Goal: Task Accomplishment & Management: Complete application form

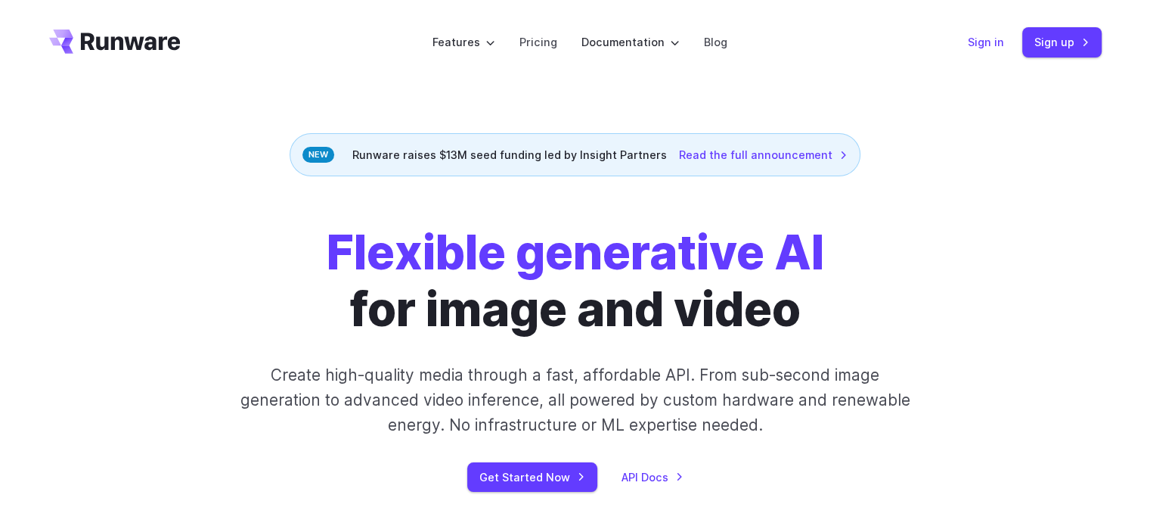
click at [980, 40] on link "Sign in" at bounding box center [986, 41] width 36 height 17
click at [1035, 34] on link "Sign up" at bounding box center [1061, 41] width 79 height 29
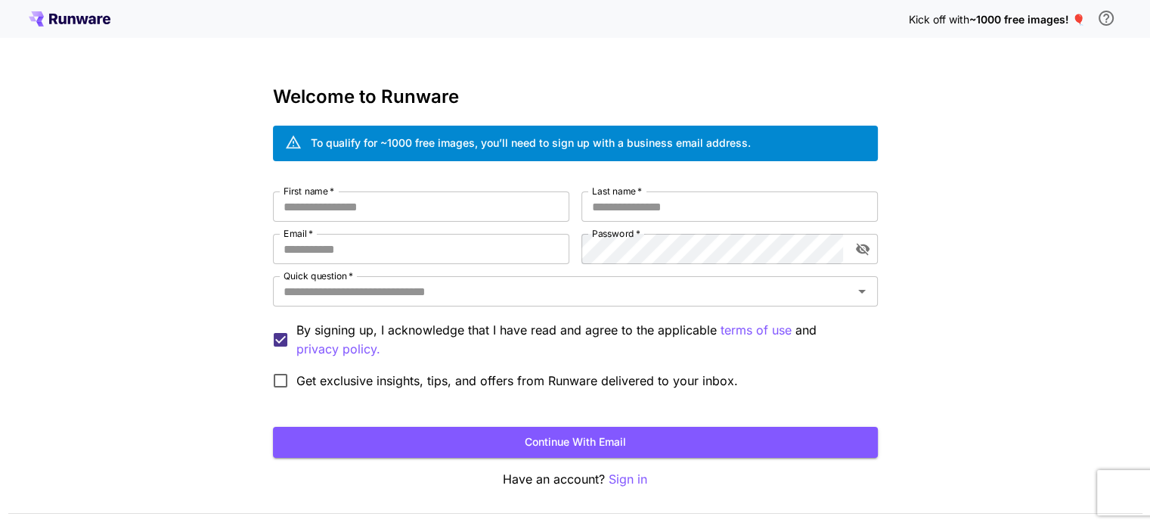
scroll to position [42, 0]
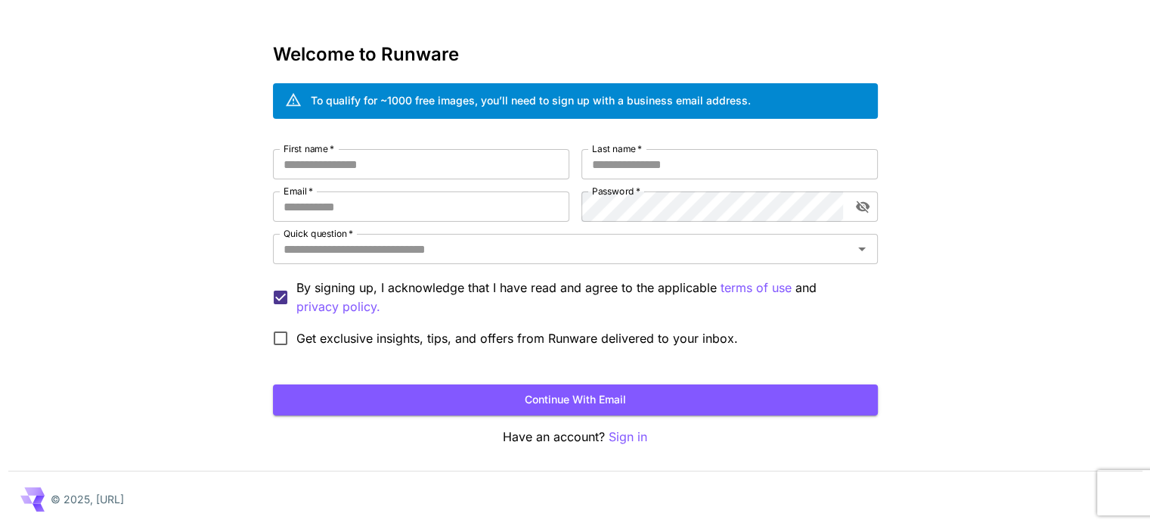
click at [330, 149] on span "*" at bounding box center [330, 148] width 6 height 11
click at [330, 149] on input "First name   *" at bounding box center [421, 164] width 296 height 30
type input "*"
click at [684, 178] on div "First name   * * First name   * Last name   * Last name   * Email   * Email   *…" at bounding box center [575, 251] width 605 height 205
type input "*"
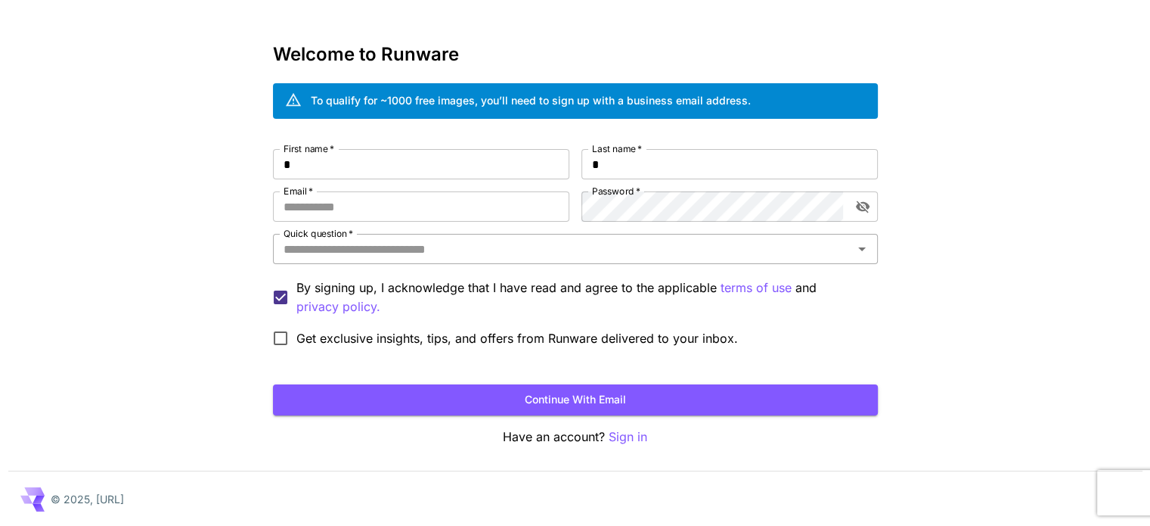
click at [460, 232] on div "First name   * * First name   * Last name   * * Last name   * Email   * Email  …" at bounding box center [575, 251] width 605 height 205
click at [469, 260] on div "Quick question   *" at bounding box center [575, 249] width 605 height 30
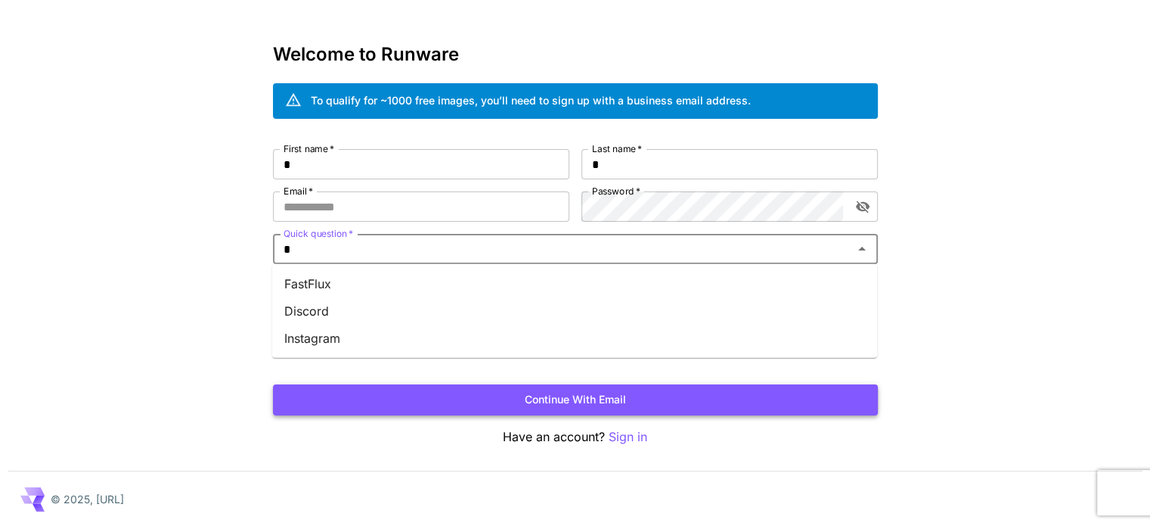
type input "*"
click at [540, 405] on button "Continue with email" at bounding box center [575, 399] width 605 height 31
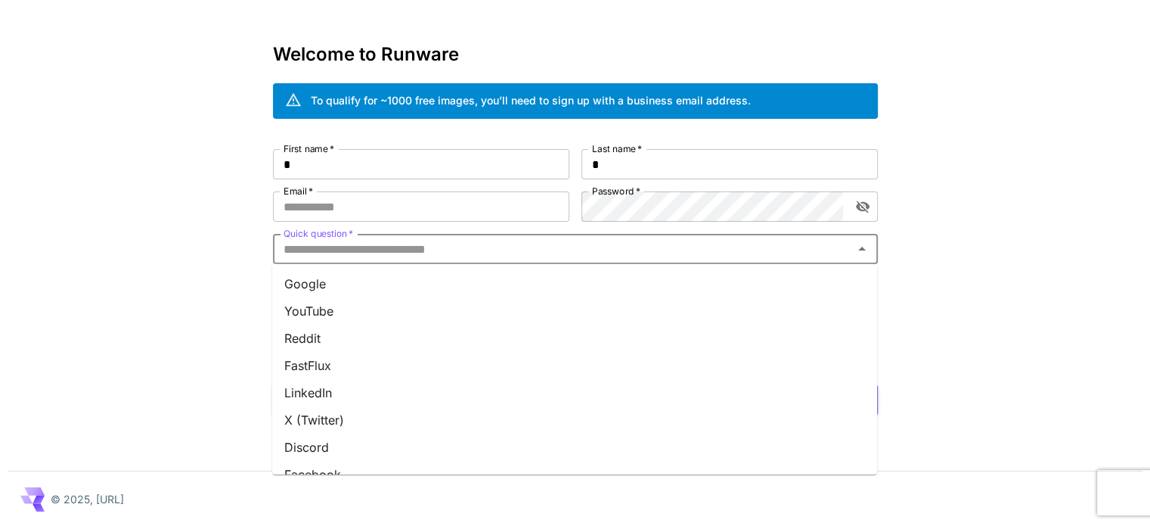
click at [309, 253] on input "Quick question   *" at bounding box center [563, 248] width 571 height 21
click at [302, 203] on input "Email   *" at bounding box center [421, 206] width 296 height 30
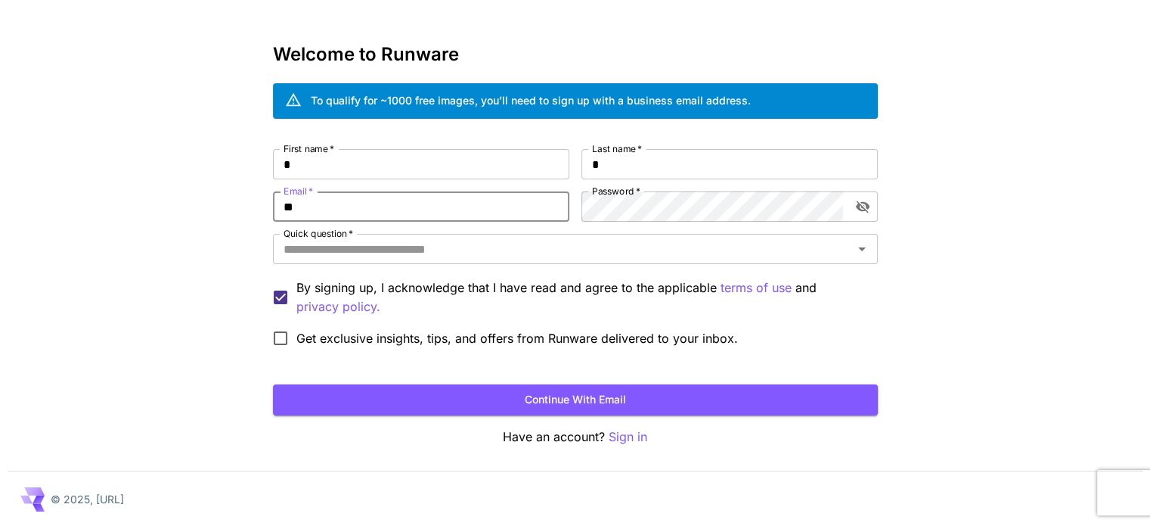
click at [365, 204] on input "**" at bounding box center [421, 206] width 296 height 30
type input "*"
type input "**********"
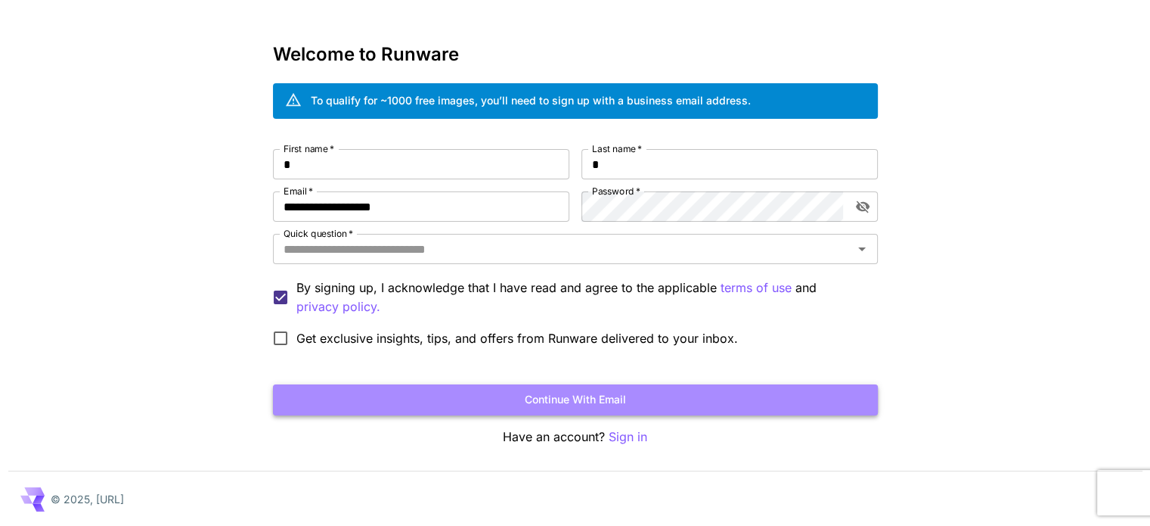
click at [529, 407] on button "Continue with email" at bounding box center [575, 399] width 605 height 31
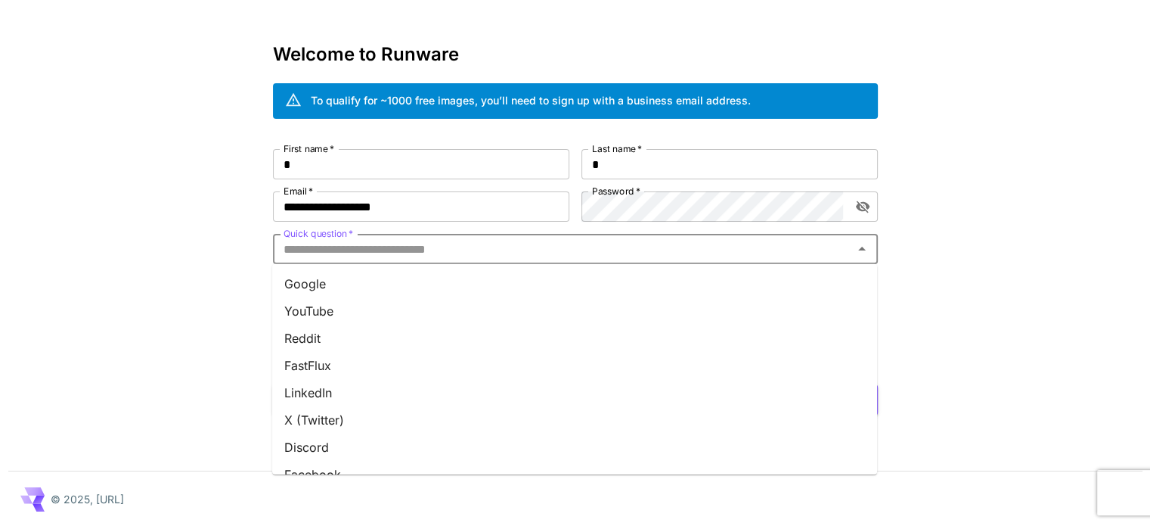
click at [564, 247] on input "Quick question   *" at bounding box center [563, 248] width 571 height 21
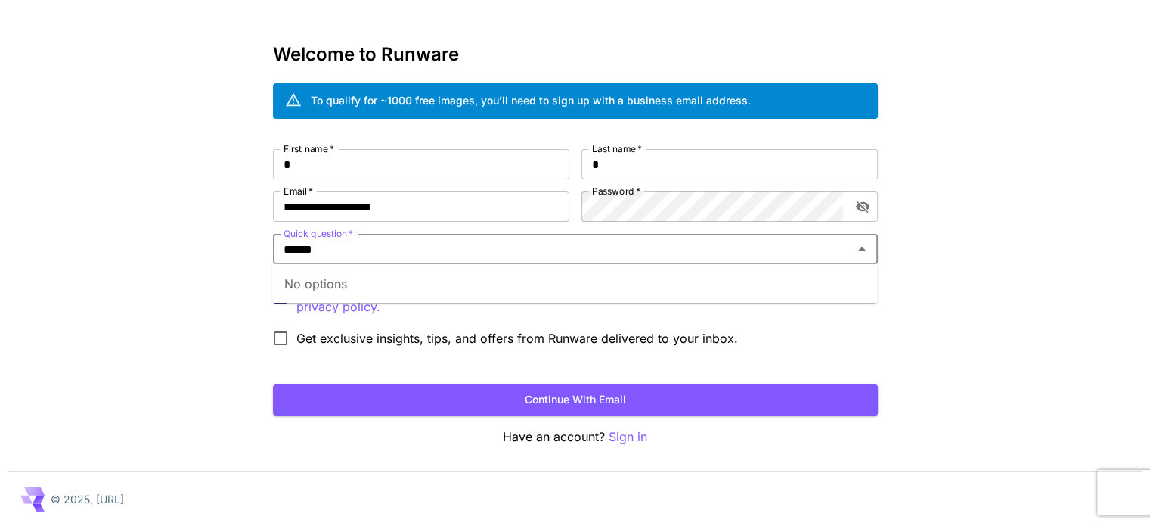
click at [406, 282] on div "No options" at bounding box center [574, 283] width 605 height 39
type input "*"
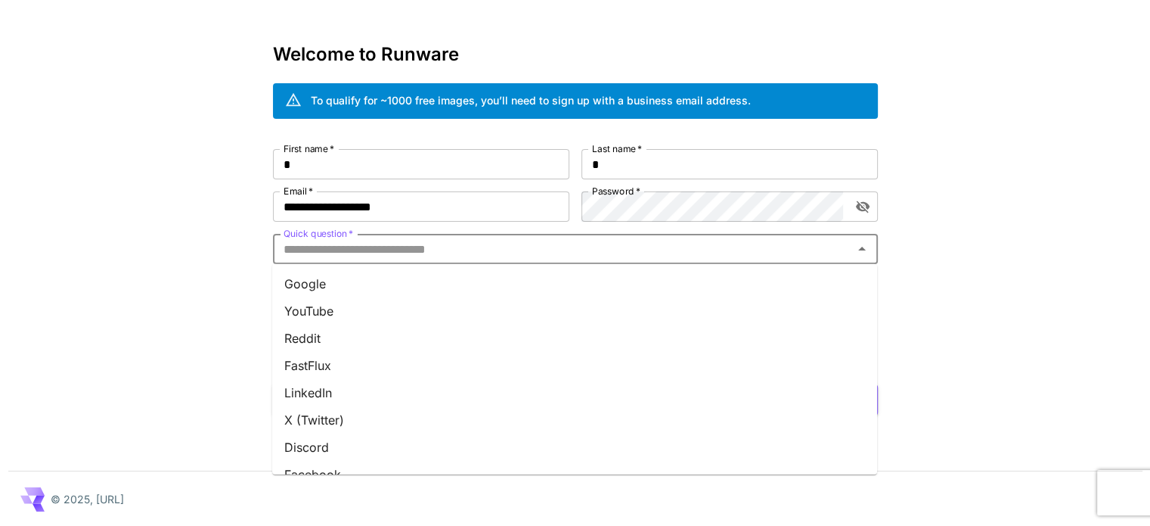
click at [347, 274] on li "Google" at bounding box center [574, 283] width 605 height 27
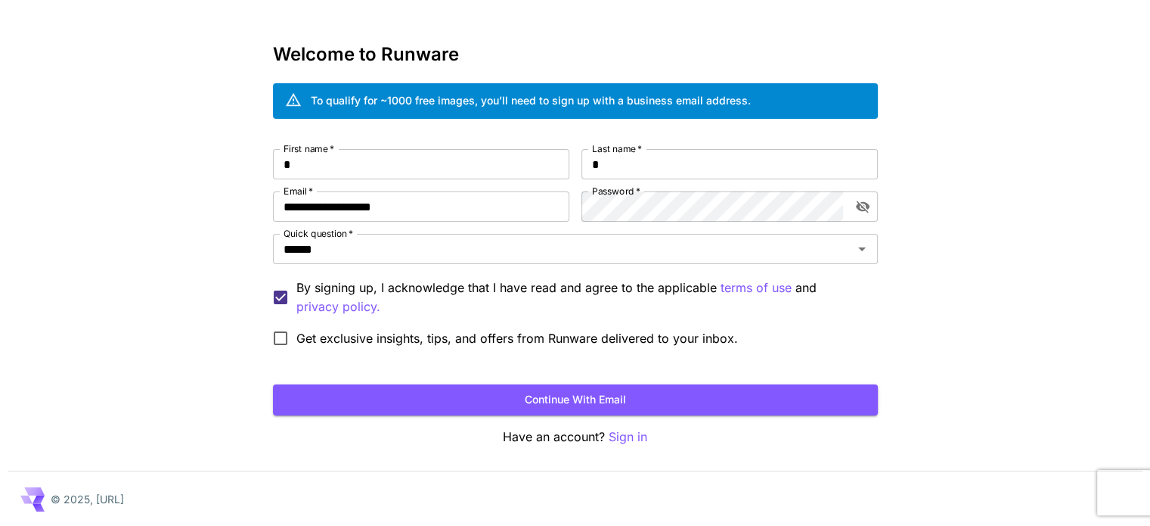
click at [483, 402] on button "Continue with email" at bounding box center [575, 399] width 605 height 31
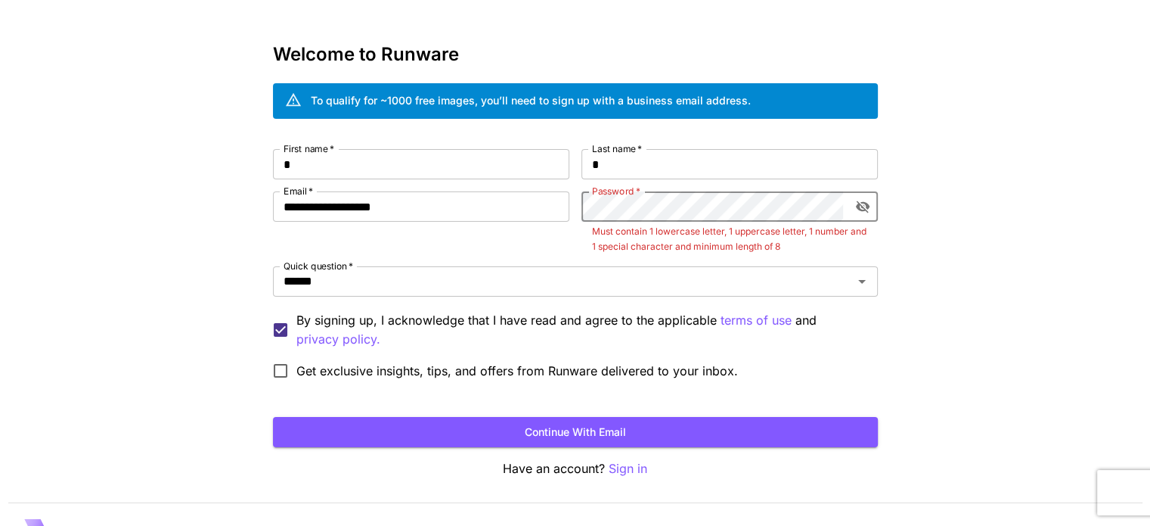
click at [532, 187] on div "**********" at bounding box center [575, 267] width 605 height 237
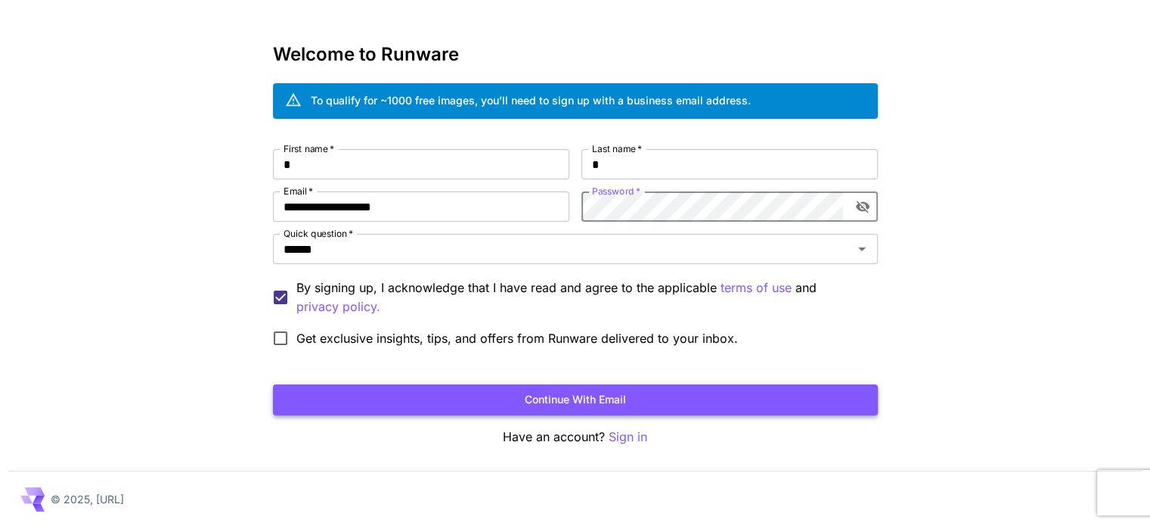
click at [572, 392] on button "Continue with email" at bounding box center [575, 399] width 605 height 31
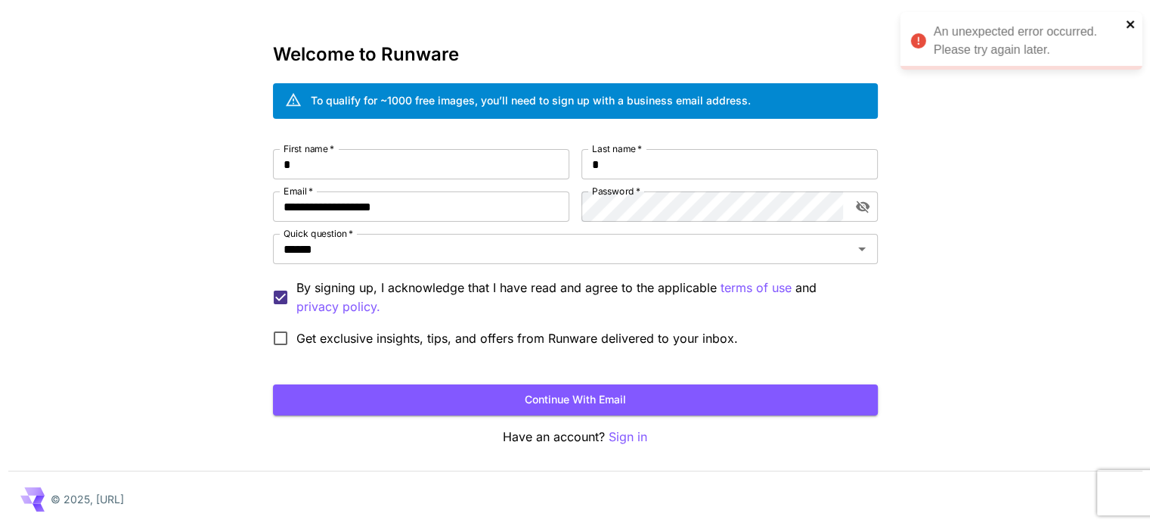
click at [1134, 24] on icon "close" at bounding box center [1131, 24] width 11 height 12
